Goal: Check status: Check status

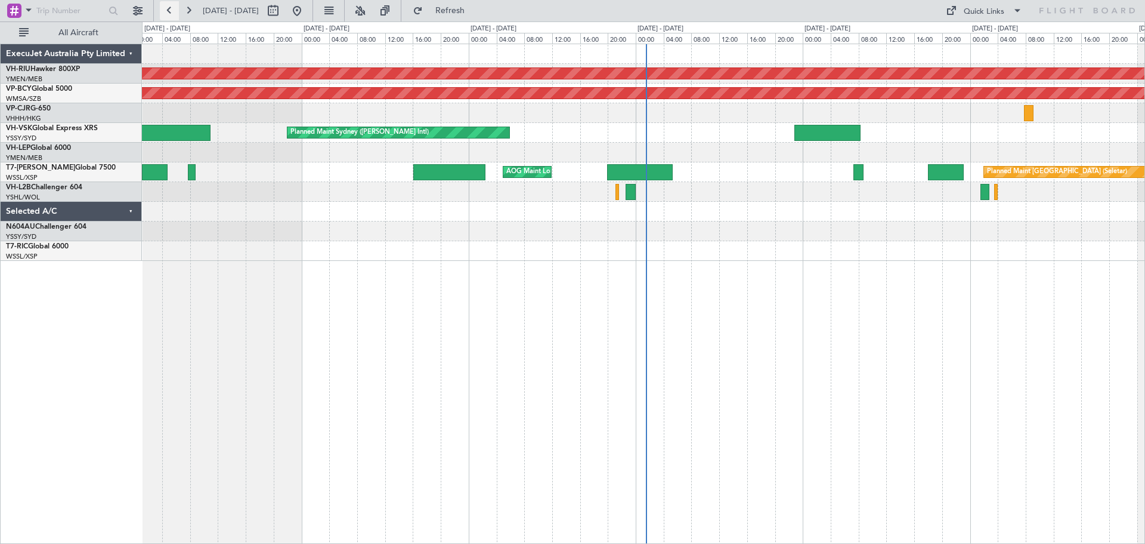
click at [171, 7] on button at bounding box center [169, 10] width 19 height 19
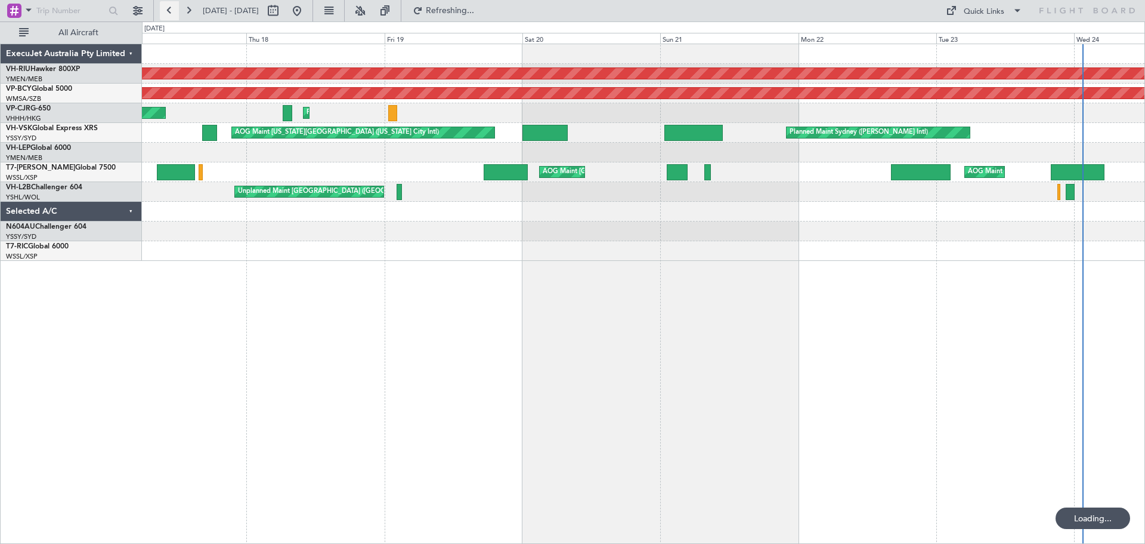
click at [171, 7] on button at bounding box center [169, 10] width 19 height 19
click at [171, 6] on button at bounding box center [169, 10] width 19 height 19
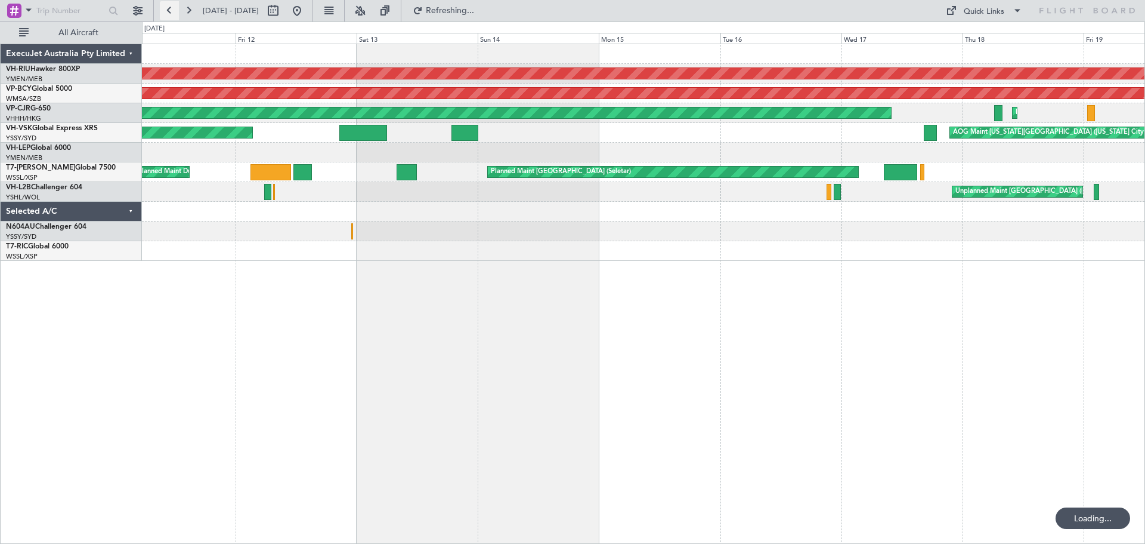
click at [171, 6] on button at bounding box center [169, 10] width 19 height 19
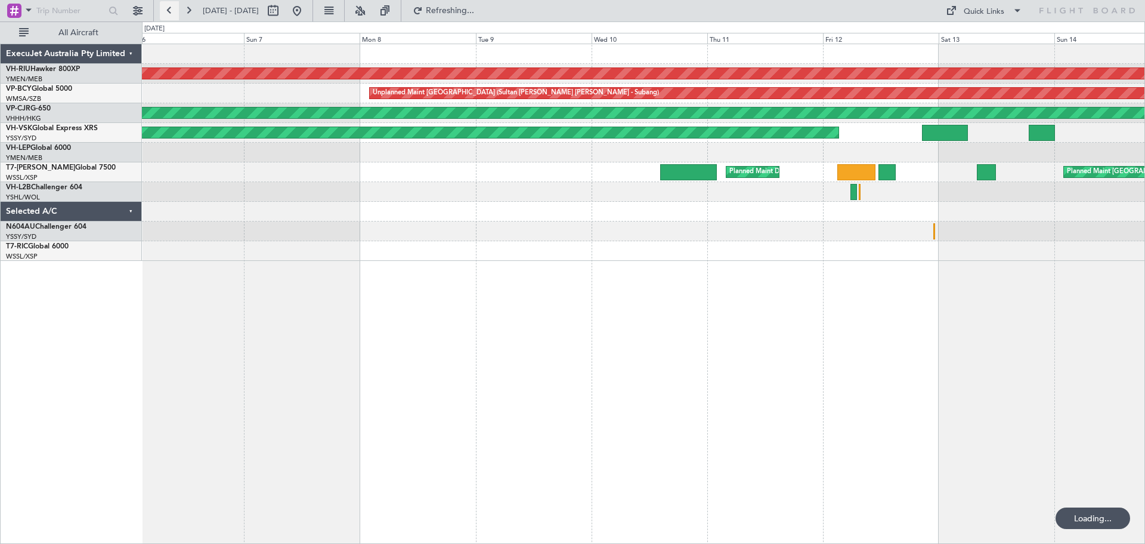
click at [171, 6] on button at bounding box center [169, 10] width 19 height 19
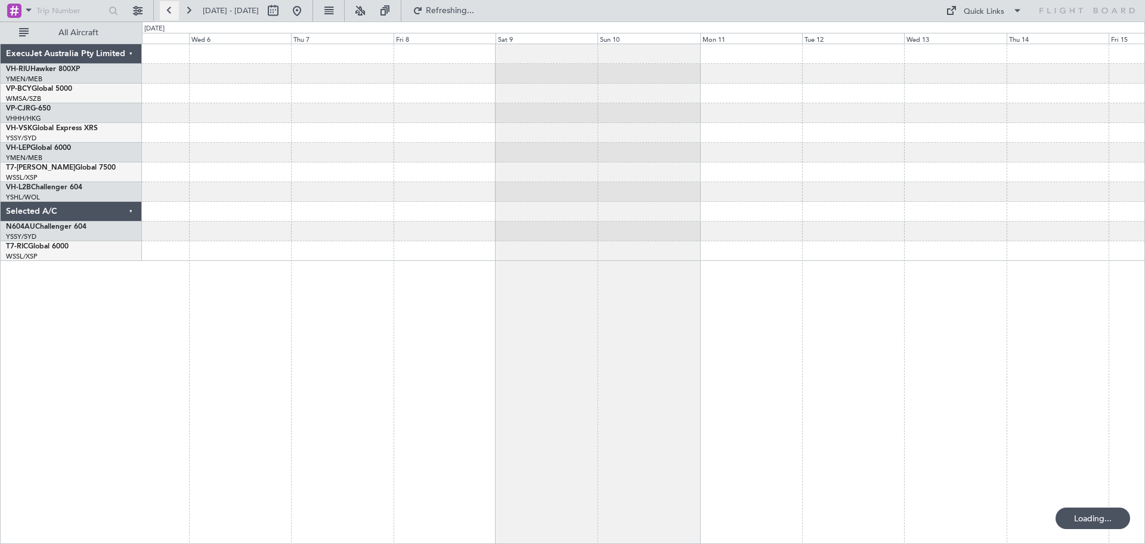
click at [171, 6] on button at bounding box center [169, 10] width 19 height 19
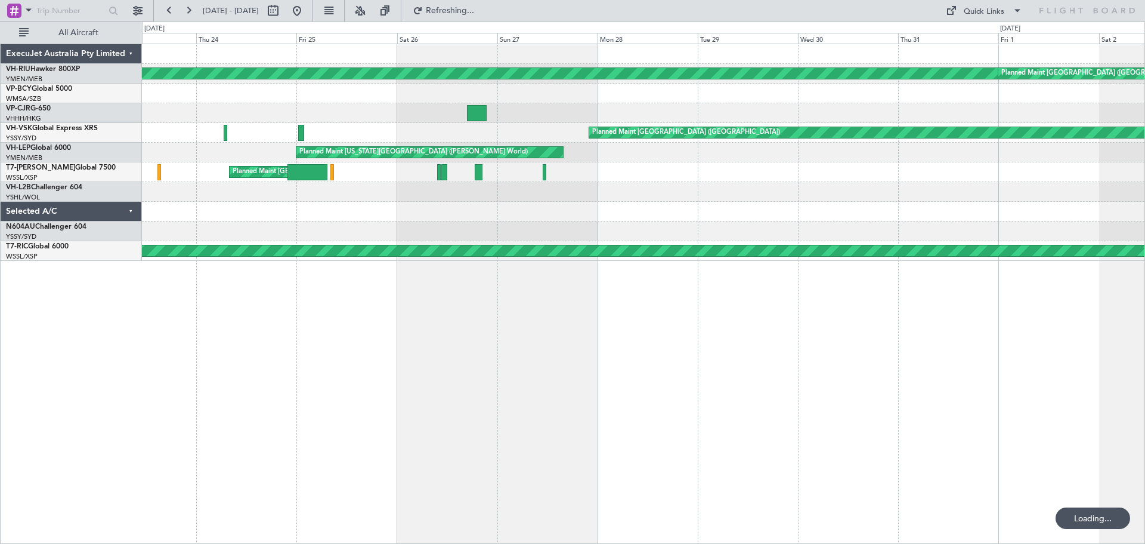
click at [890, 306] on div "Planned Maint [GEOGRAPHIC_DATA] ([GEOGRAPHIC_DATA]) Planned Maint [GEOGRAPHIC_D…" at bounding box center [643, 294] width 1003 height 500
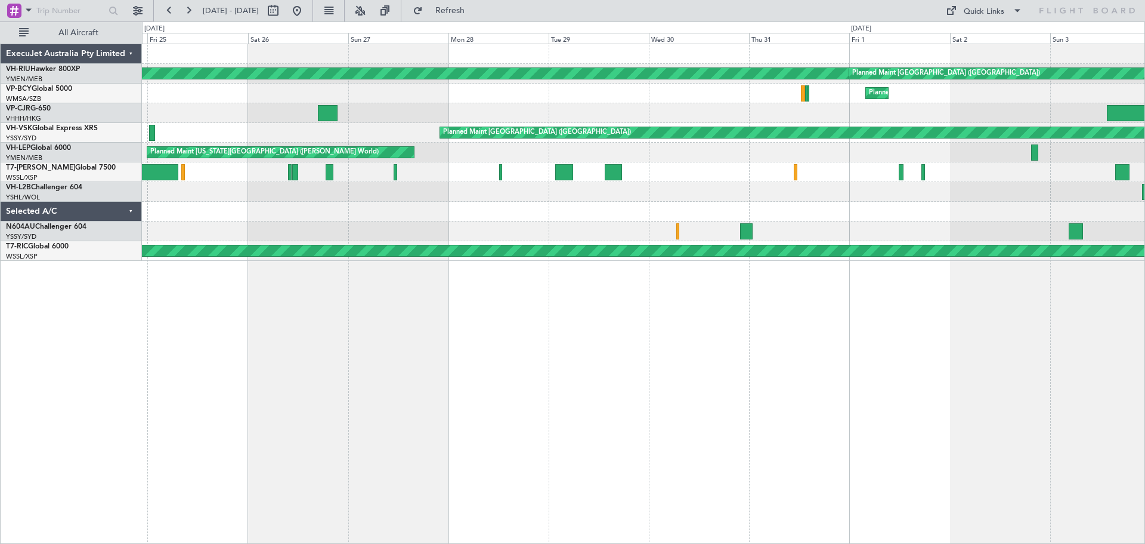
click at [885, 373] on div "Planned Maint [GEOGRAPHIC_DATA] ([GEOGRAPHIC_DATA]) Planned Maint [GEOGRAPHIC_D…" at bounding box center [643, 294] width 1003 height 500
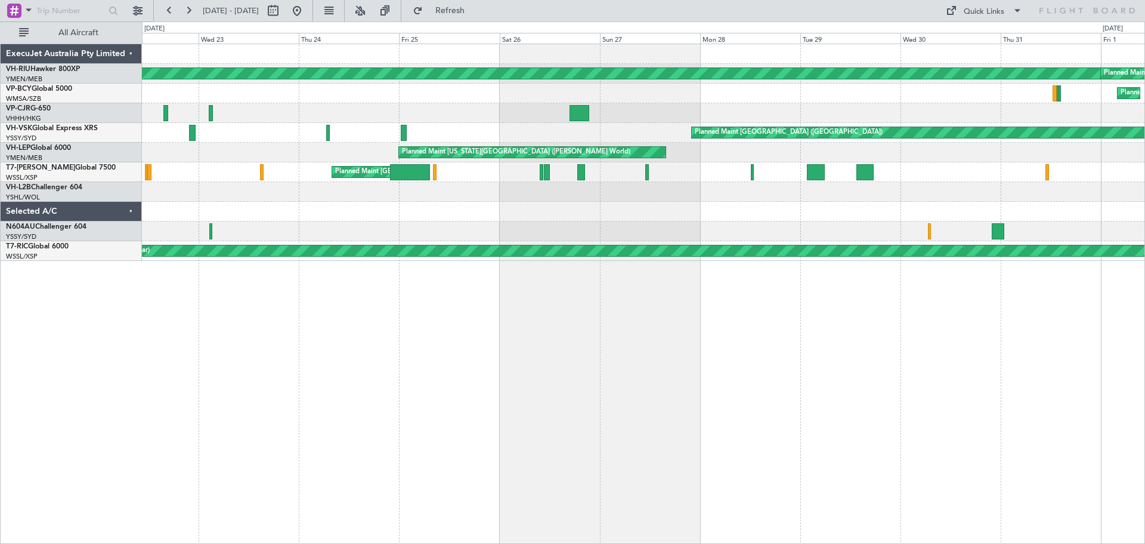
click at [813, 332] on div "Planned Maint [GEOGRAPHIC_DATA] ([GEOGRAPHIC_DATA]) Planned Maint [GEOGRAPHIC_D…" at bounding box center [643, 294] width 1003 height 500
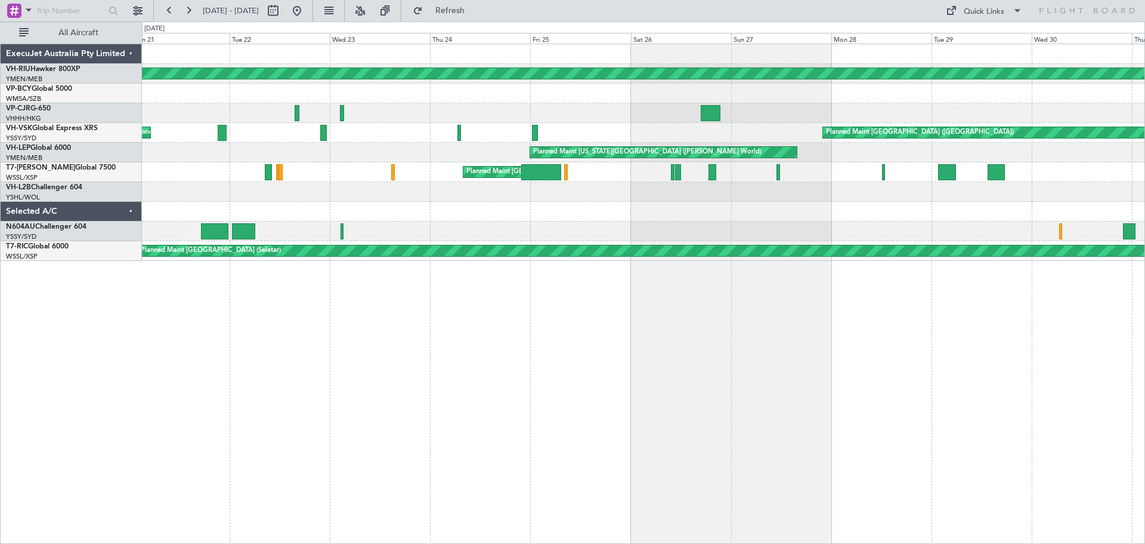
click at [376, 322] on div "Planned Maint [GEOGRAPHIC_DATA] ([GEOGRAPHIC_DATA]) Planned Maint [GEOGRAPHIC_D…" at bounding box center [643, 294] width 1003 height 500
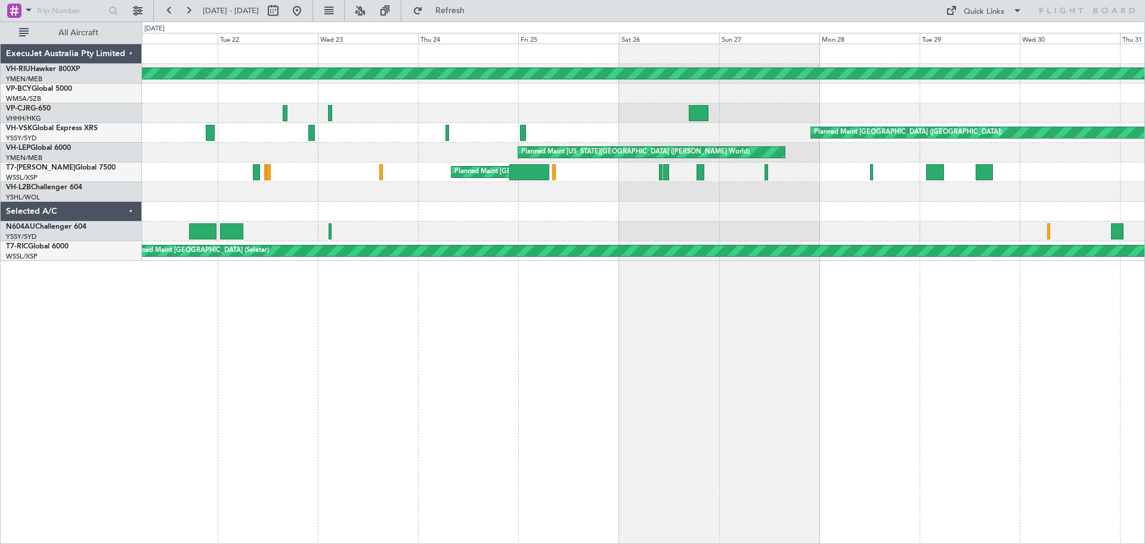
click at [302, 292] on div "Planned Maint [GEOGRAPHIC_DATA] ([GEOGRAPHIC_DATA]) Planned Maint [GEOGRAPHIC_D…" at bounding box center [643, 294] width 1003 height 500
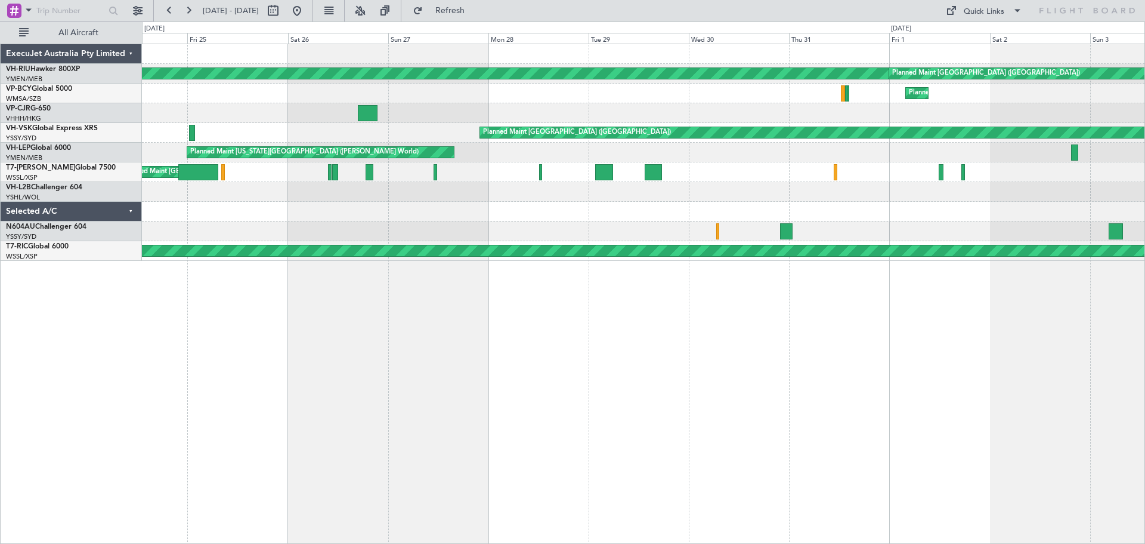
click at [567, 343] on div "Planned Maint [GEOGRAPHIC_DATA] ([GEOGRAPHIC_DATA]) Planned Maint [GEOGRAPHIC_D…" at bounding box center [643, 294] width 1003 height 500
